Goal: Information Seeking & Learning: Learn about a topic

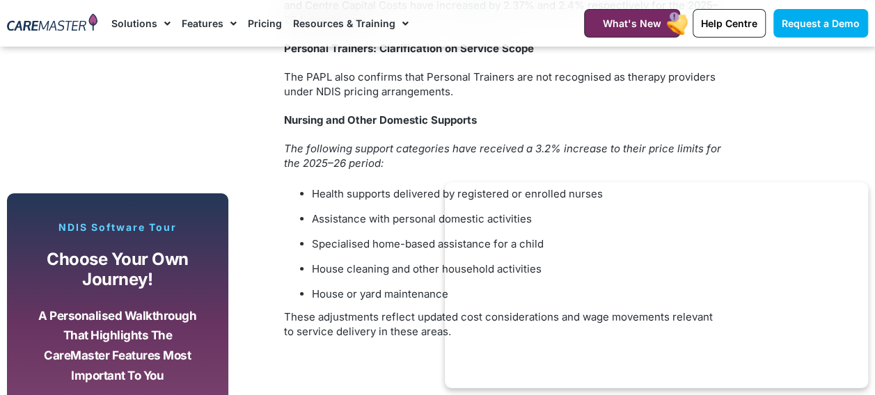
scroll to position [2506, 0]
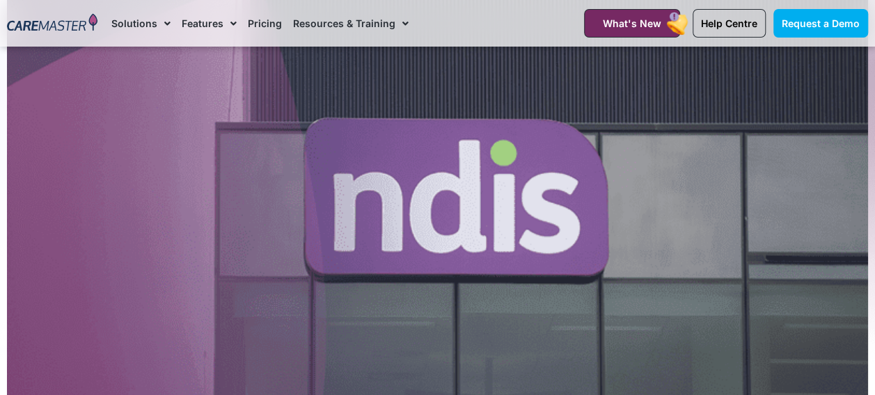
scroll to position [278, 0]
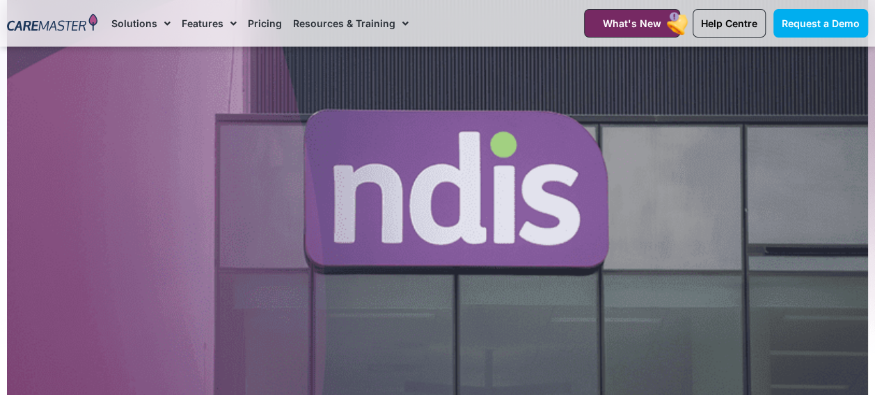
click at [267, 21] on link "Pricing" at bounding box center [265, 23] width 34 height 47
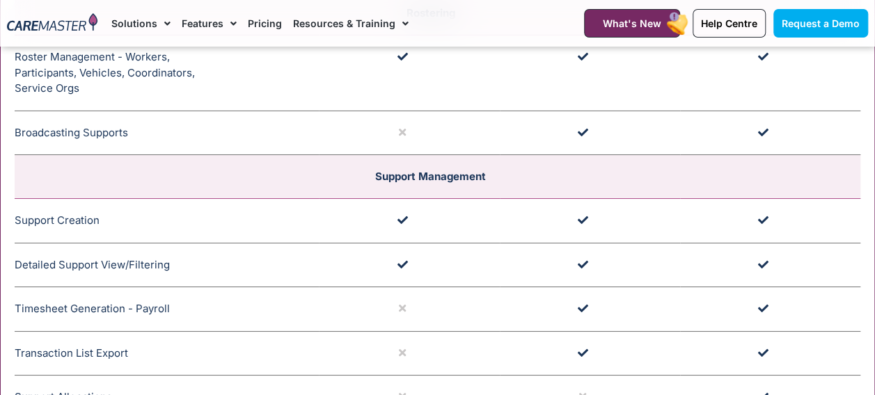
scroll to position [2227, 0]
